Goal: Find specific page/section

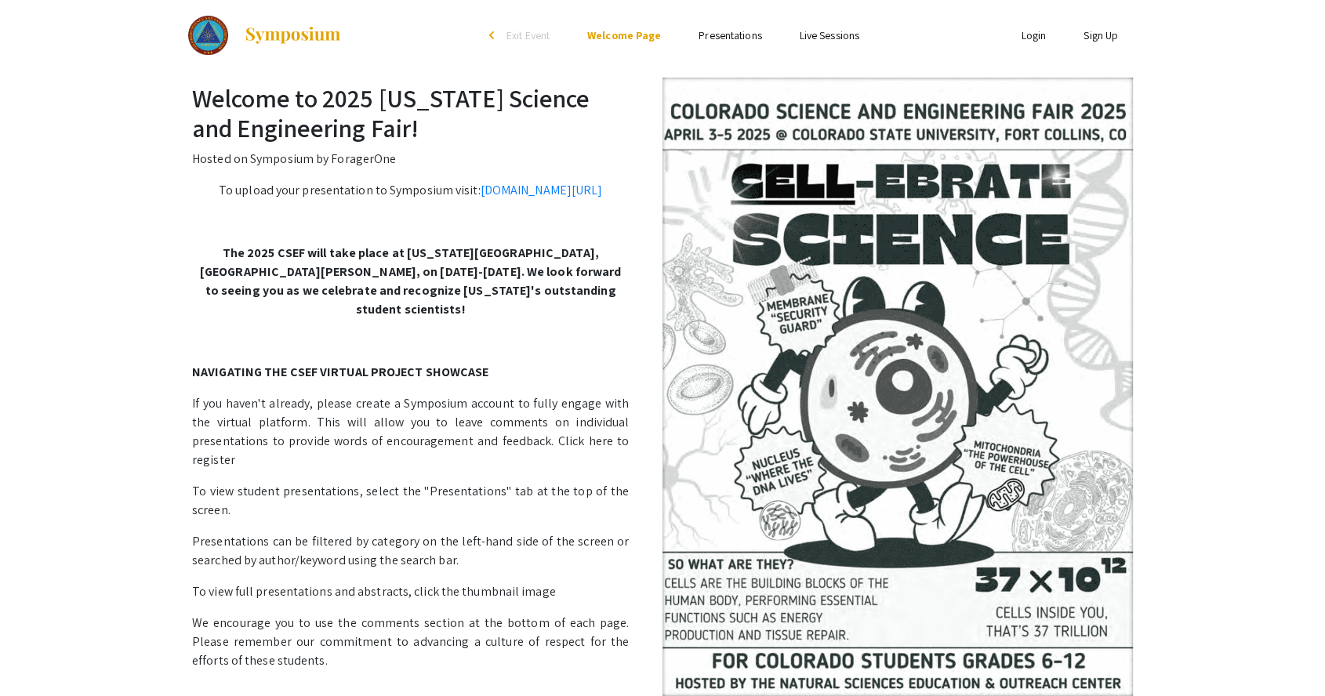
click at [721, 38] on link "Presentations" at bounding box center [730, 35] width 63 height 14
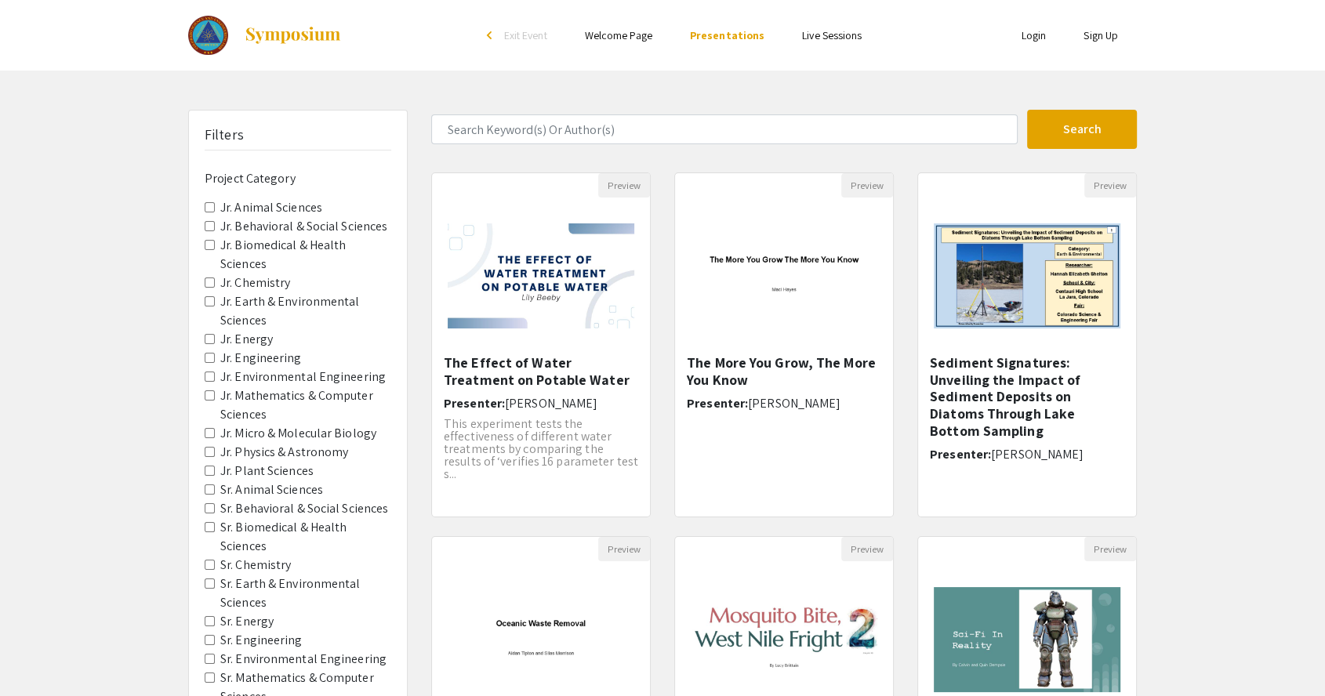
click at [492, 33] on div "arrow_back_ios" at bounding box center [491, 35] width 9 height 9
